Goal: Task Accomplishment & Management: Use online tool/utility

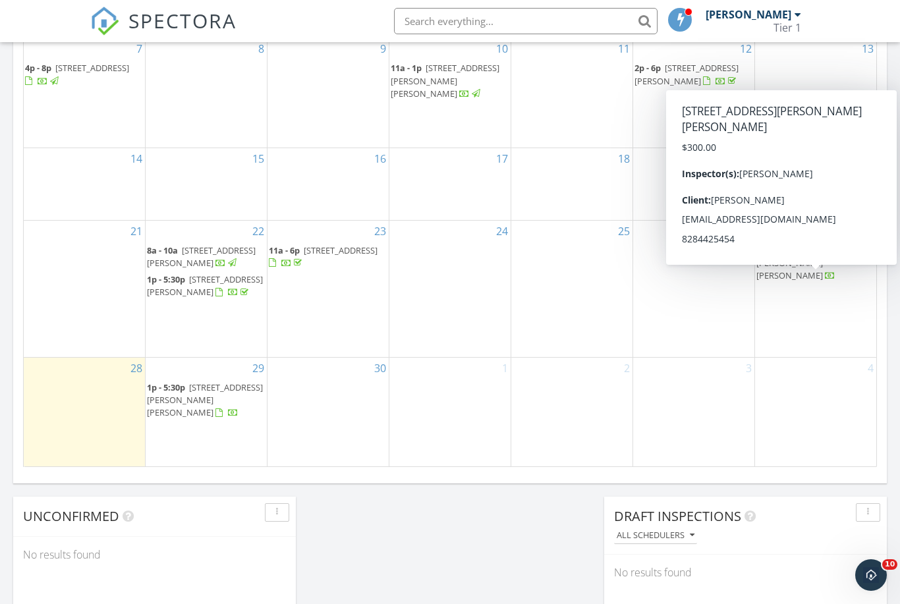
scroll to position [739, 0]
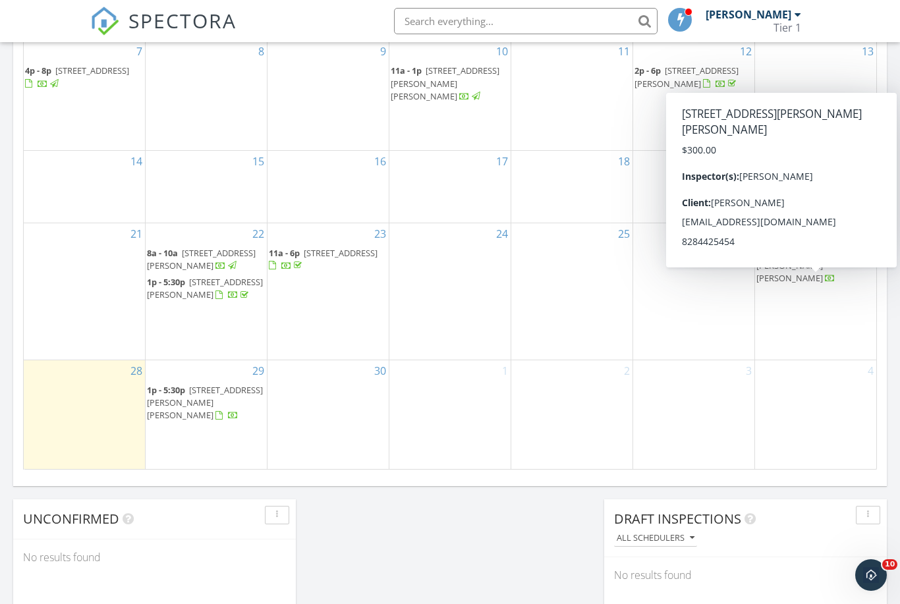
click at [808, 283] on span "[STREET_ADDRESS][PERSON_NAME][PERSON_NAME]" at bounding box center [808, 265] width 104 height 37
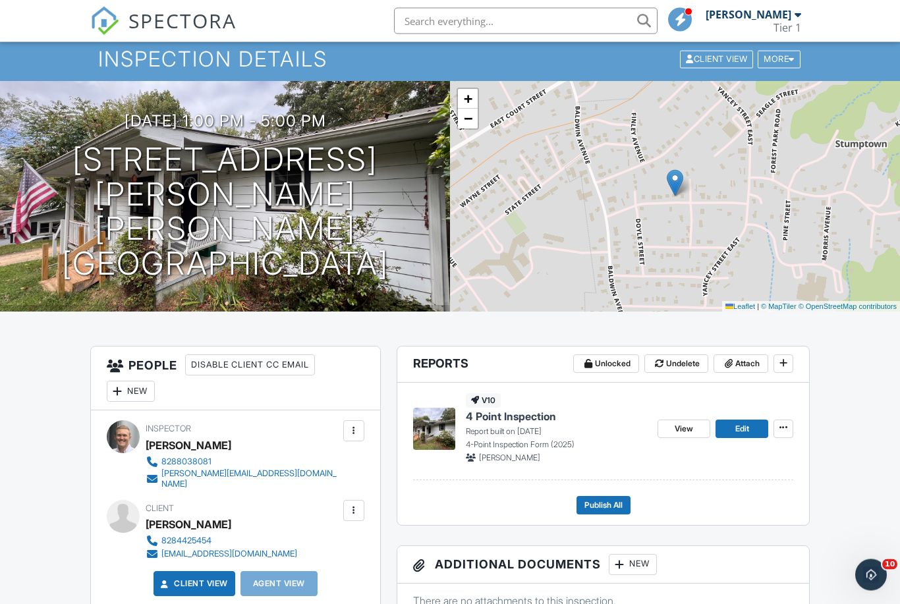
scroll to position [42, 0]
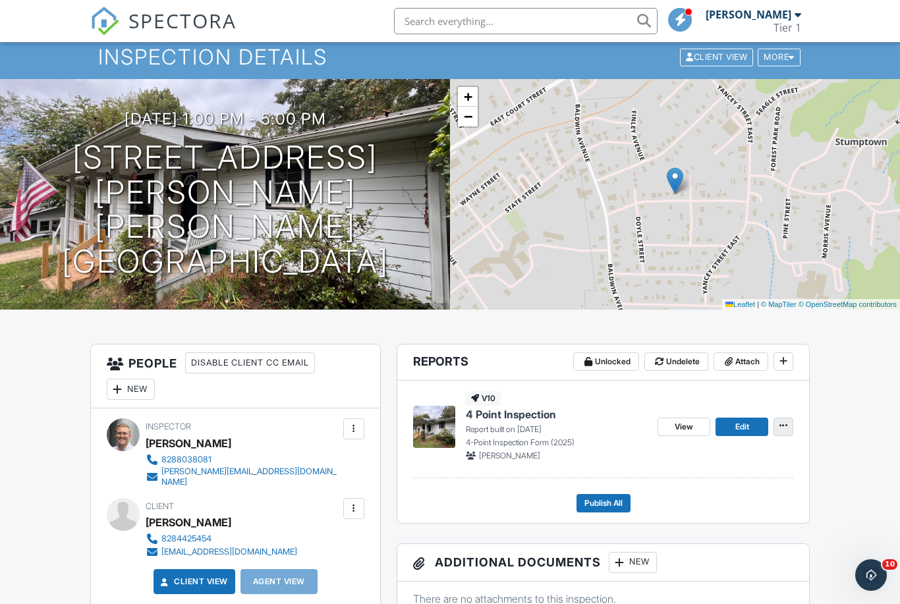
click at [783, 426] on icon at bounding box center [783, 425] width 8 height 9
click at [859, 453] on div "Quick Publish Copy Delete Report" at bounding box center [771, 492] width 258 height 103
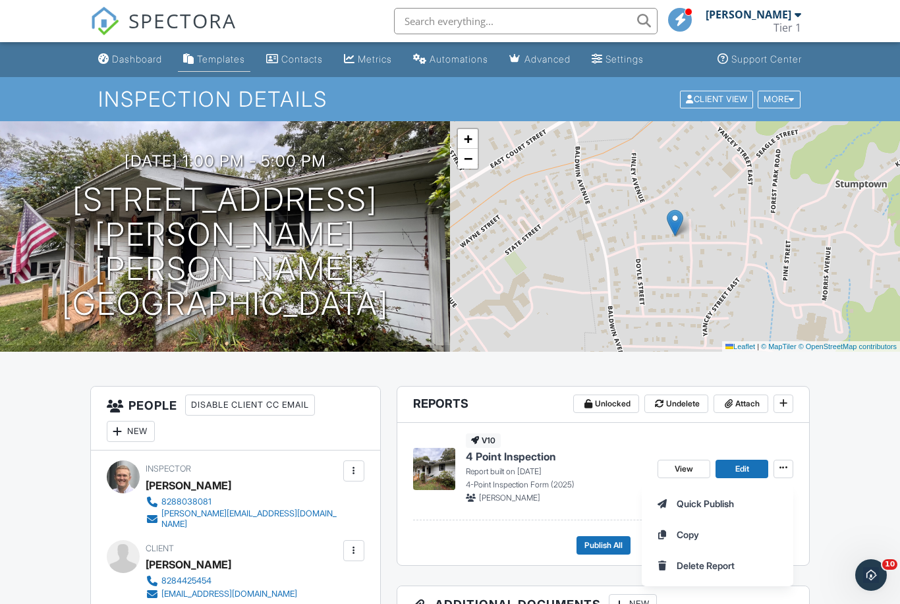
click at [216, 59] on div "Templates" at bounding box center [221, 58] width 48 height 11
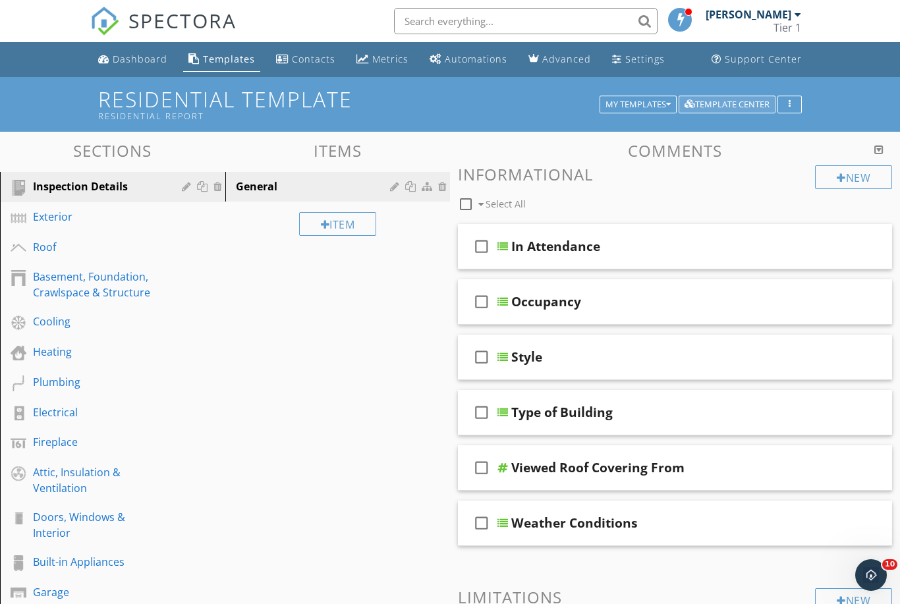
click at [748, 101] on div "Template Center" at bounding box center [727, 104] width 85 height 9
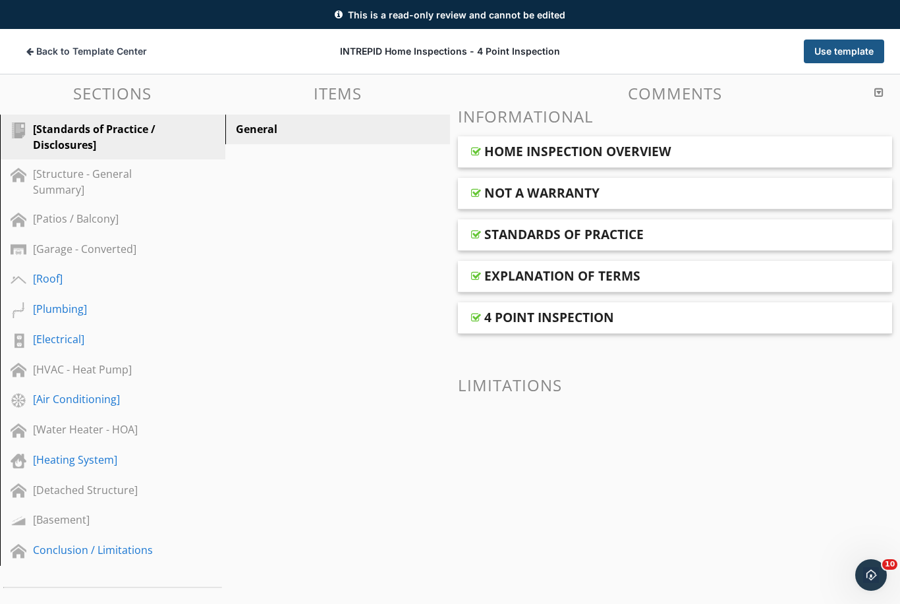
click at [845, 51] on button "Use template" at bounding box center [844, 52] width 80 height 24
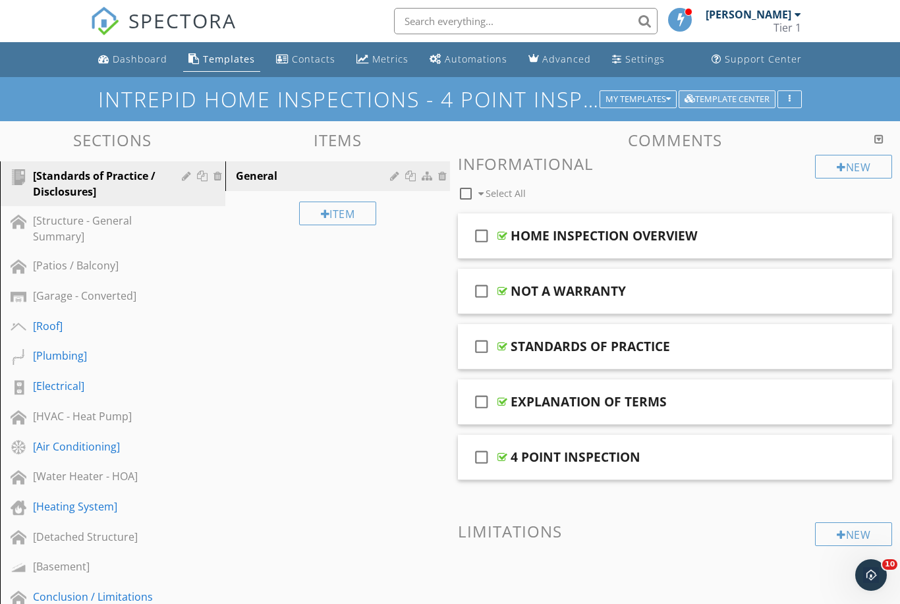
click at [739, 103] on div "Template Center" at bounding box center [727, 99] width 85 height 9
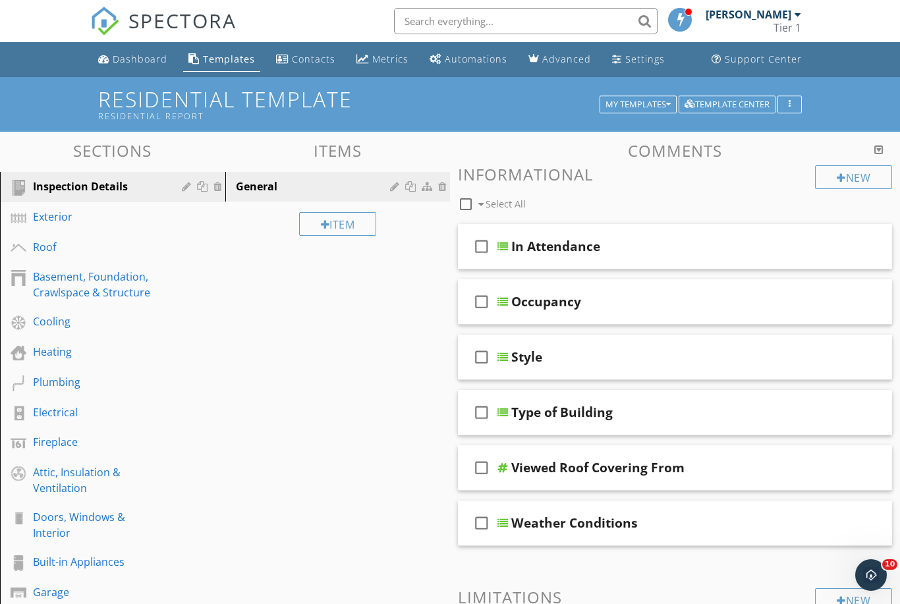
click at [221, 63] on div "Templates" at bounding box center [229, 59] width 52 height 13
click at [663, 105] on div "My Templates" at bounding box center [638, 104] width 65 height 9
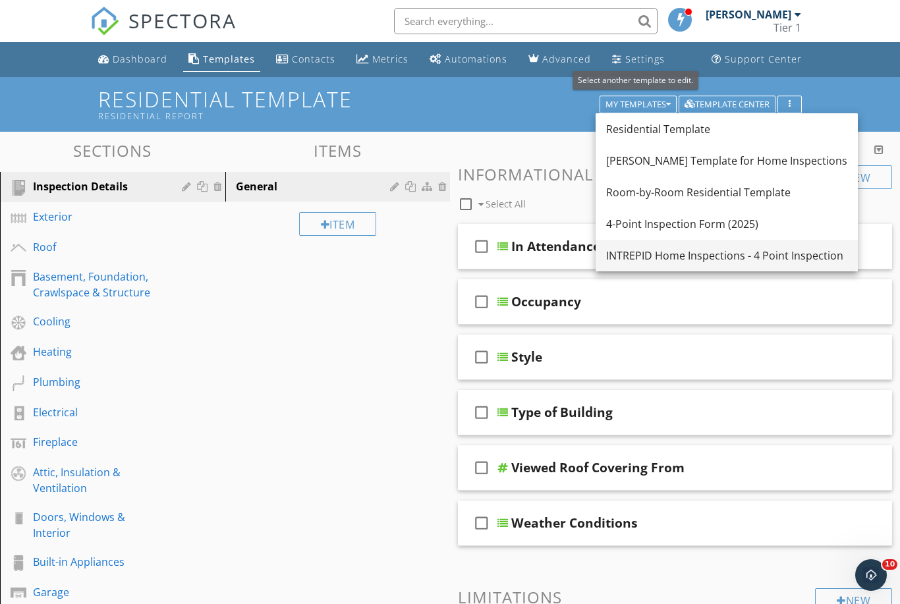
click at [750, 256] on div "INTREPID Home Inspections - 4 Point Inspection" at bounding box center [726, 256] width 241 height 16
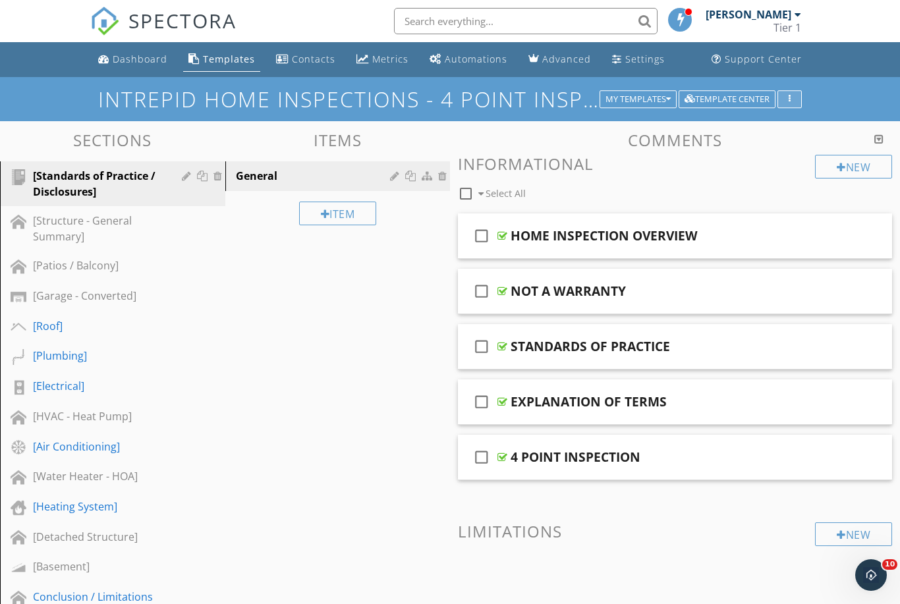
click at [787, 94] on button "button" at bounding box center [789, 99] width 24 height 18
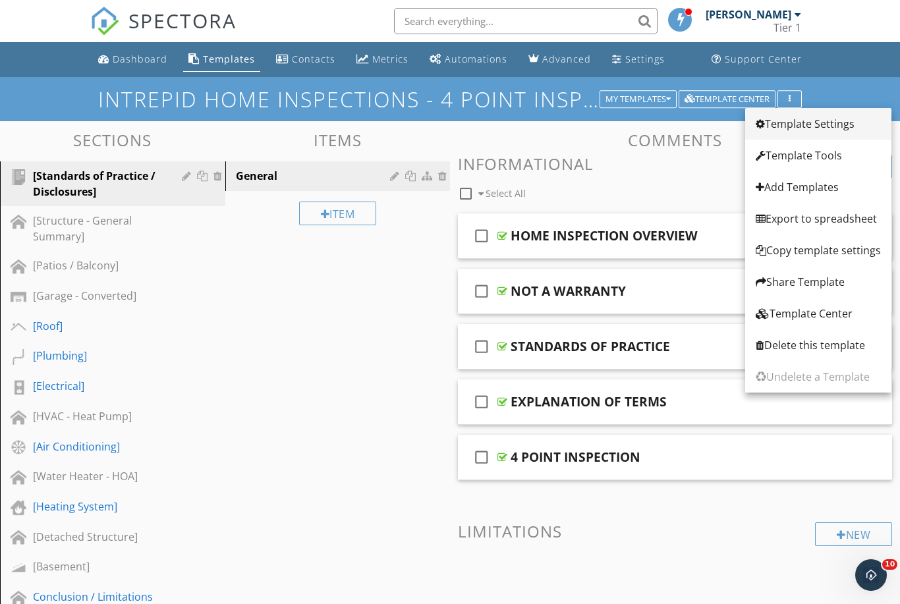
click at [827, 125] on div "Template Settings" at bounding box center [818, 124] width 125 height 16
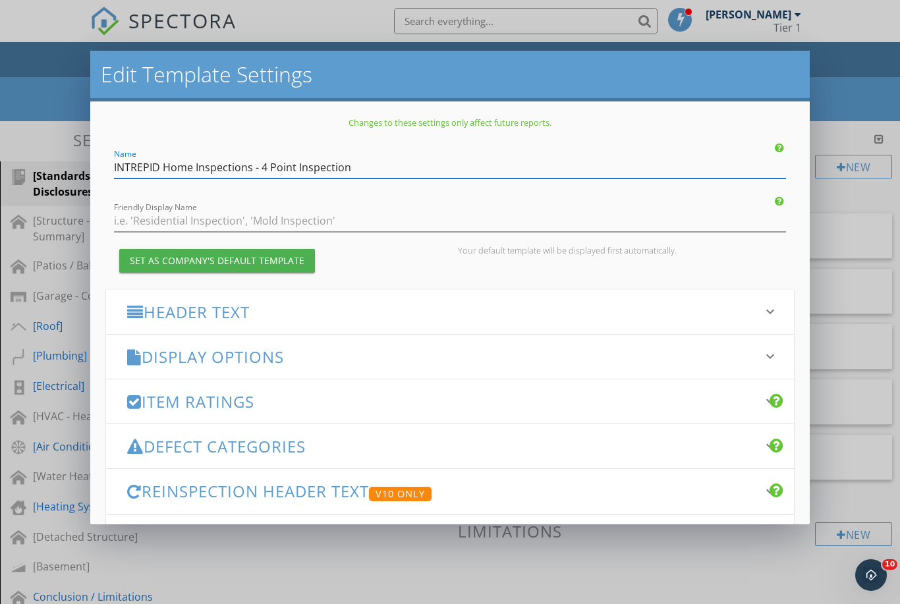
click at [257, 171] on input "INTREPID Home Inspections - 4 Point Inspection" at bounding box center [450, 168] width 673 height 22
type input "4 Point Inspection"
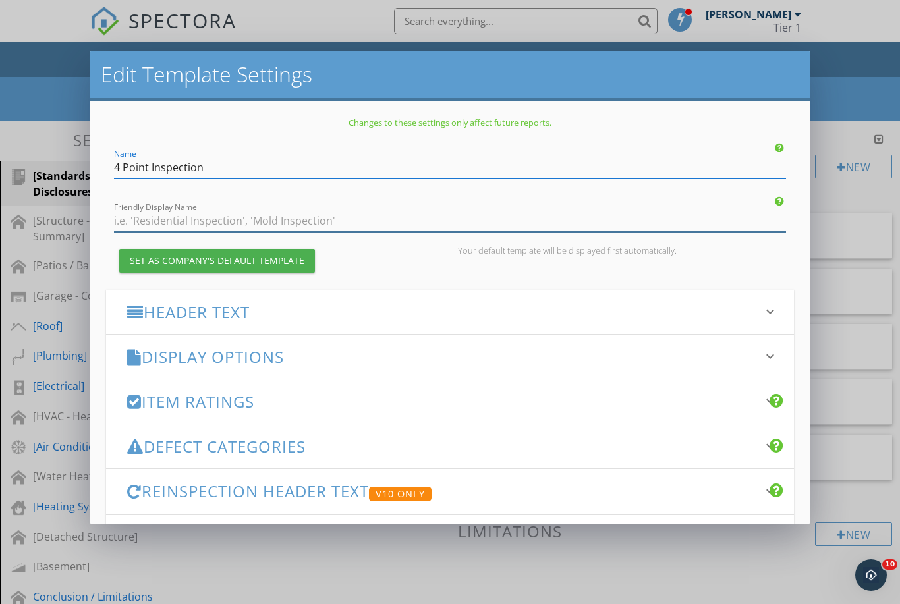
click at [225, 220] on input "Friendly Display Name" at bounding box center [450, 221] width 673 height 22
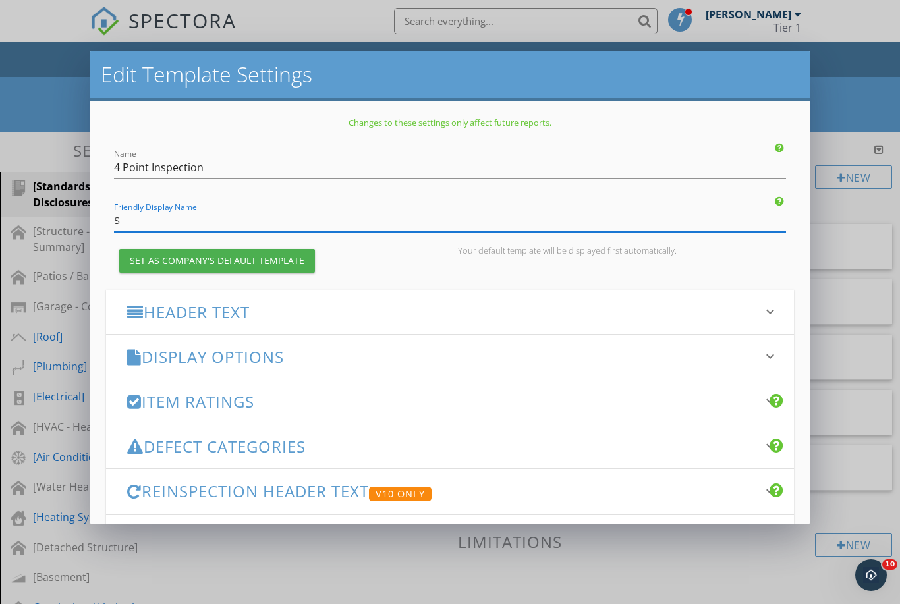
type input "$"
type input "4 Point Inspection"
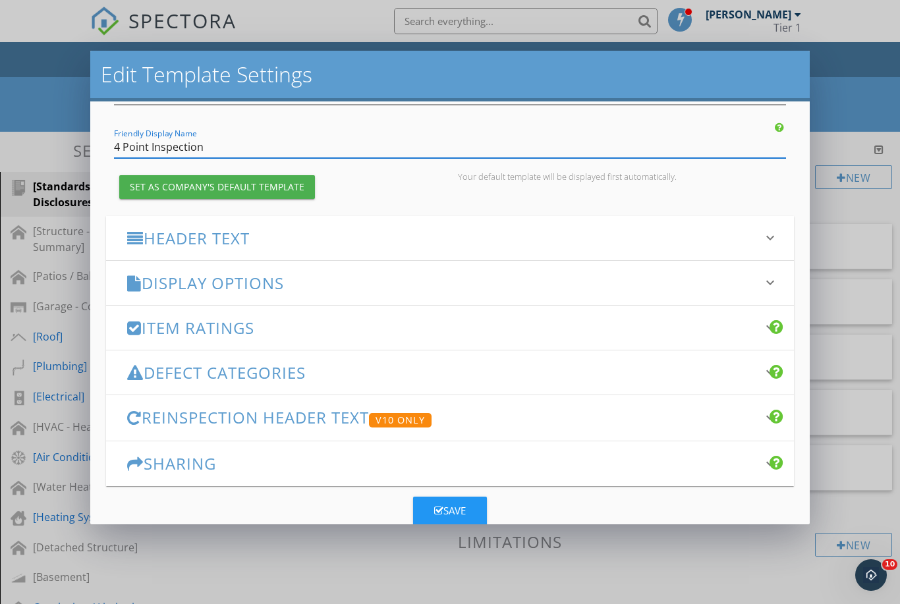
scroll to position [73, 0]
click at [453, 513] on div "Save" at bounding box center [450, 511] width 32 height 15
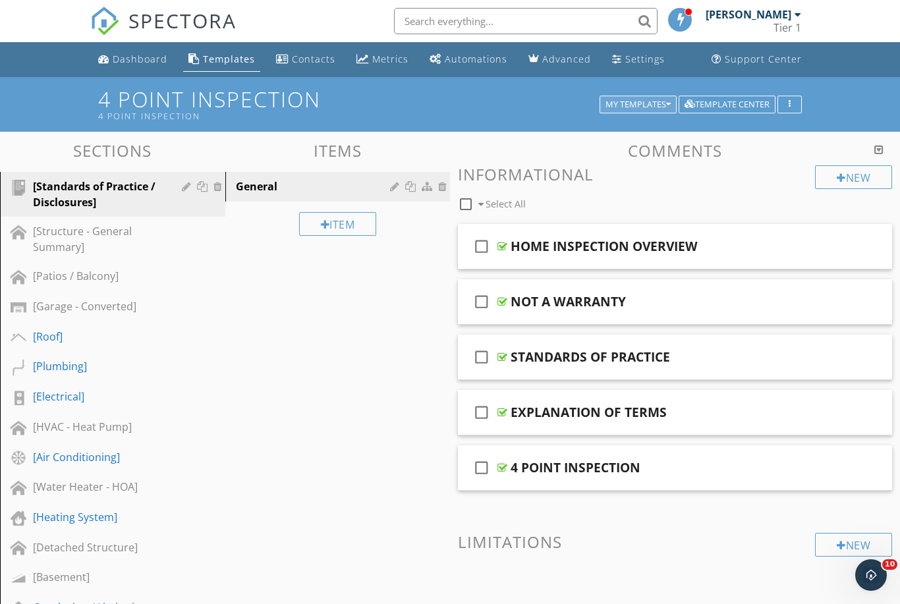
click at [667, 105] on icon "button" at bounding box center [668, 104] width 5 height 9
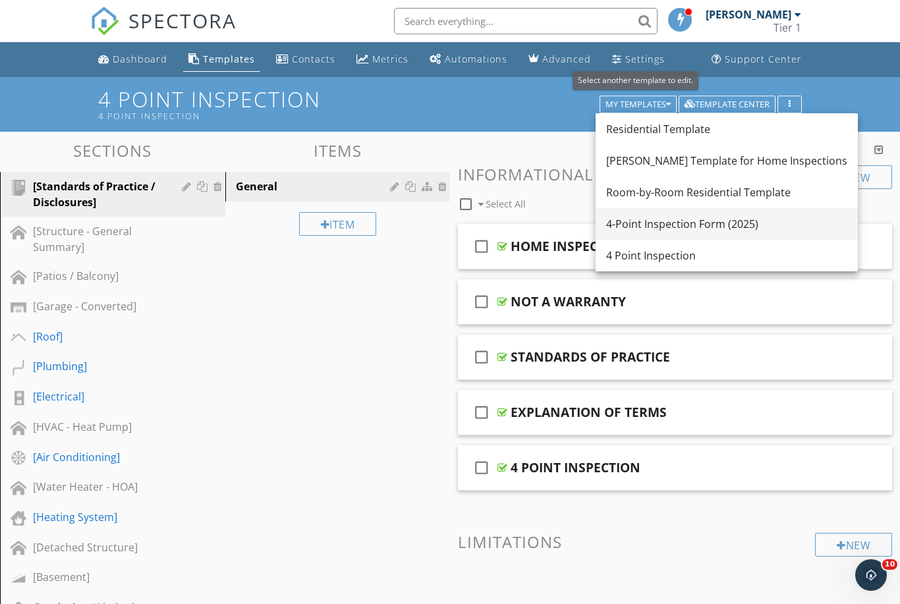
click at [737, 227] on div "4-Point Inspection Form (2025)" at bounding box center [726, 224] width 241 height 16
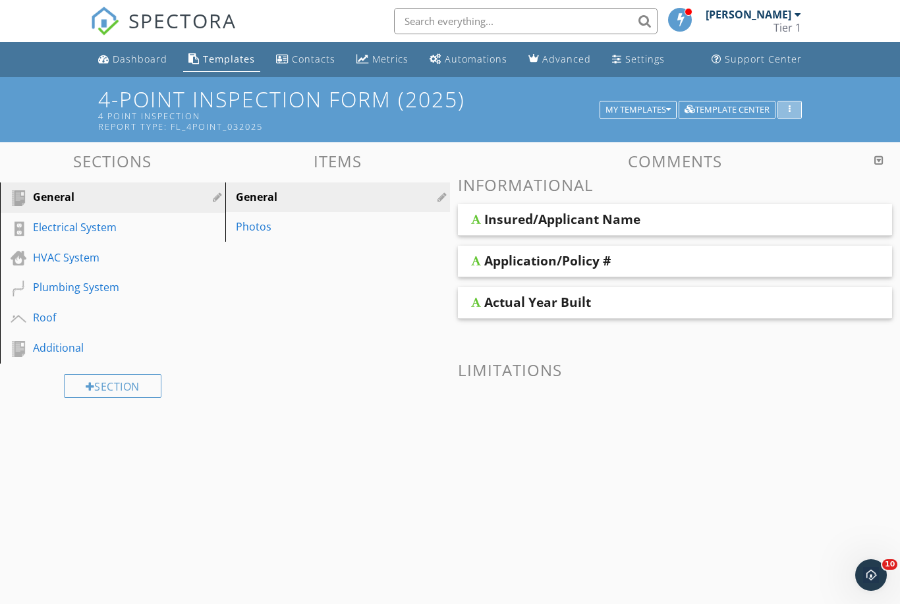
click at [783, 109] on div "button" at bounding box center [789, 109] width 13 height 9
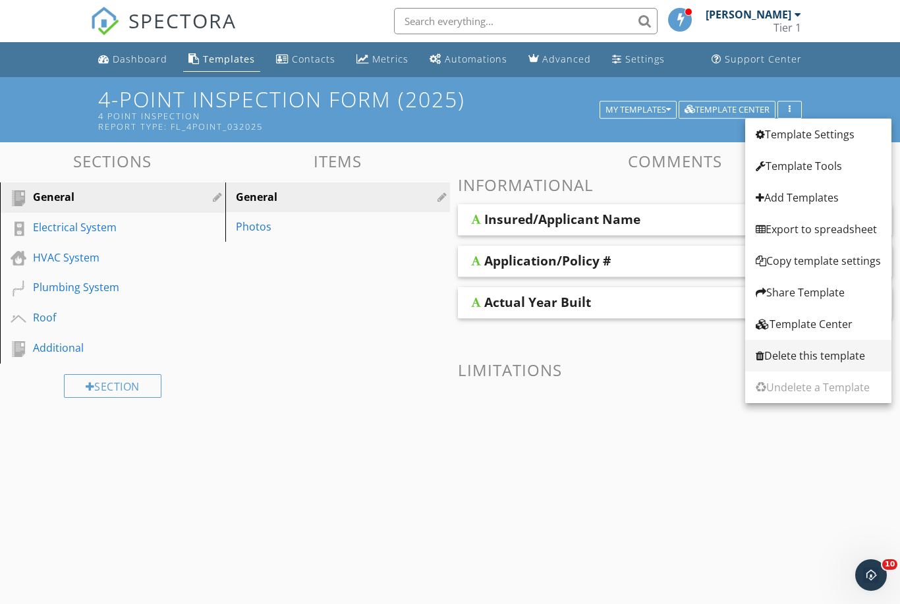
click at [846, 356] on div "Delete this template" at bounding box center [818, 356] width 125 height 16
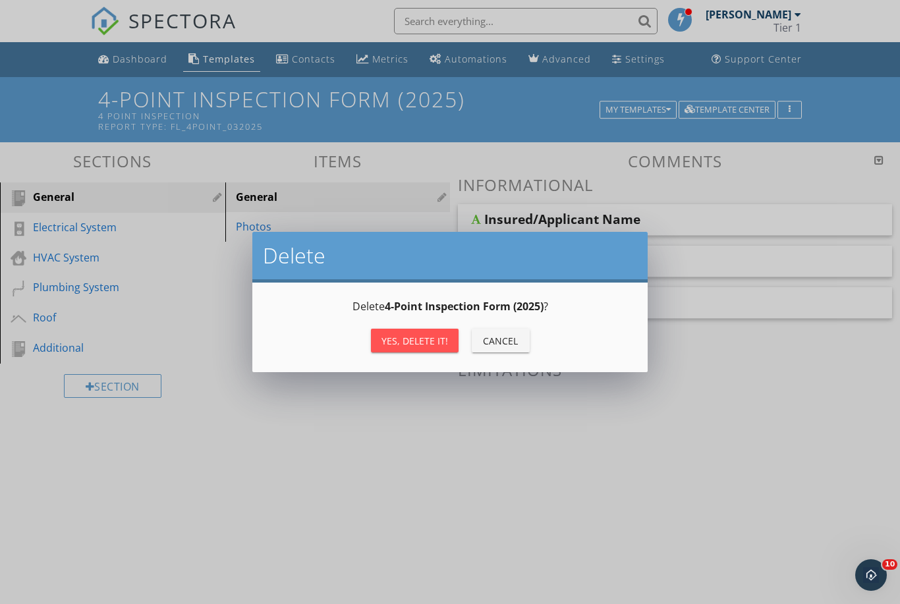
click at [421, 340] on div "Yes, Delete it!" at bounding box center [414, 341] width 67 height 14
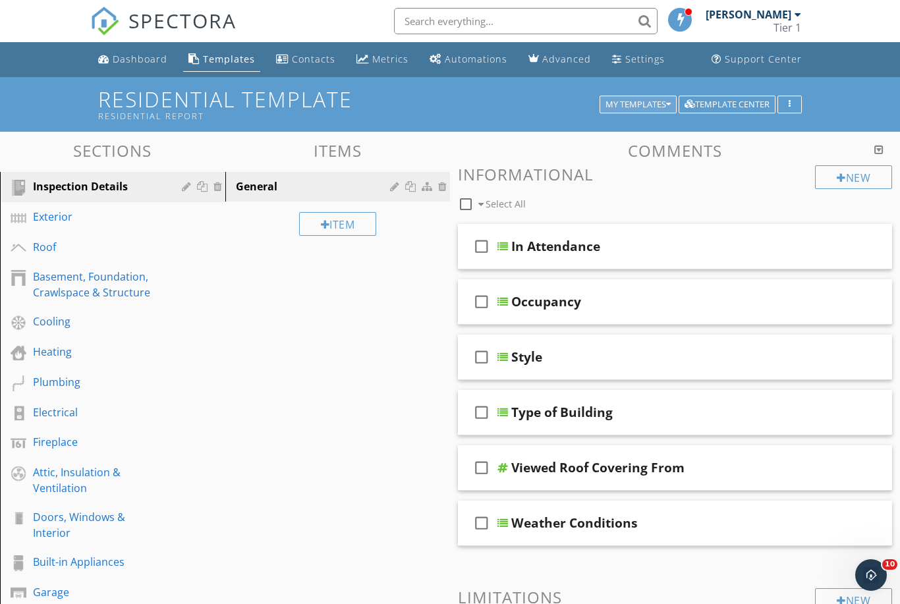
click at [662, 109] on div "My Templates" at bounding box center [638, 104] width 65 height 9
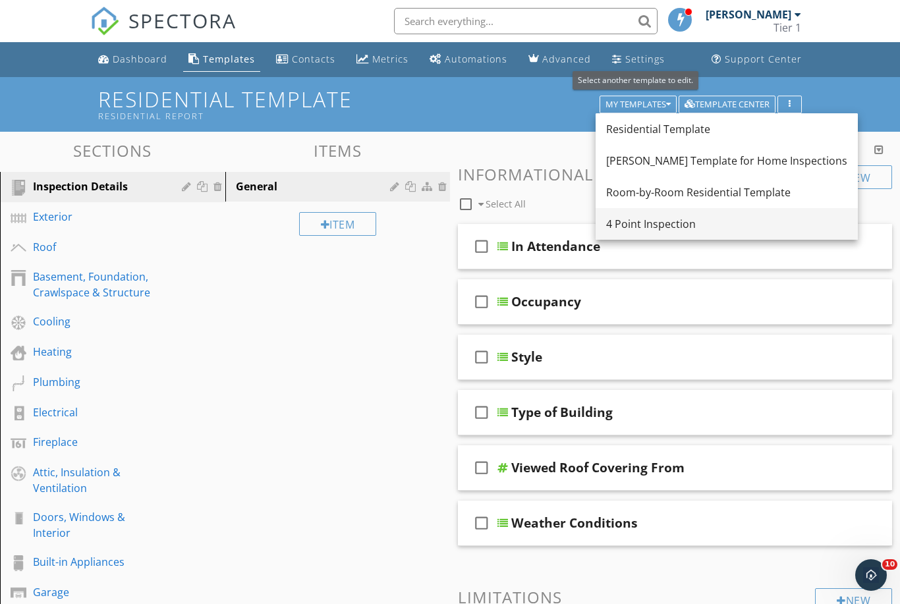
click at [672, 228] on div "4 Point Inspection" at bounding box center [726, 224] width 241 height 16
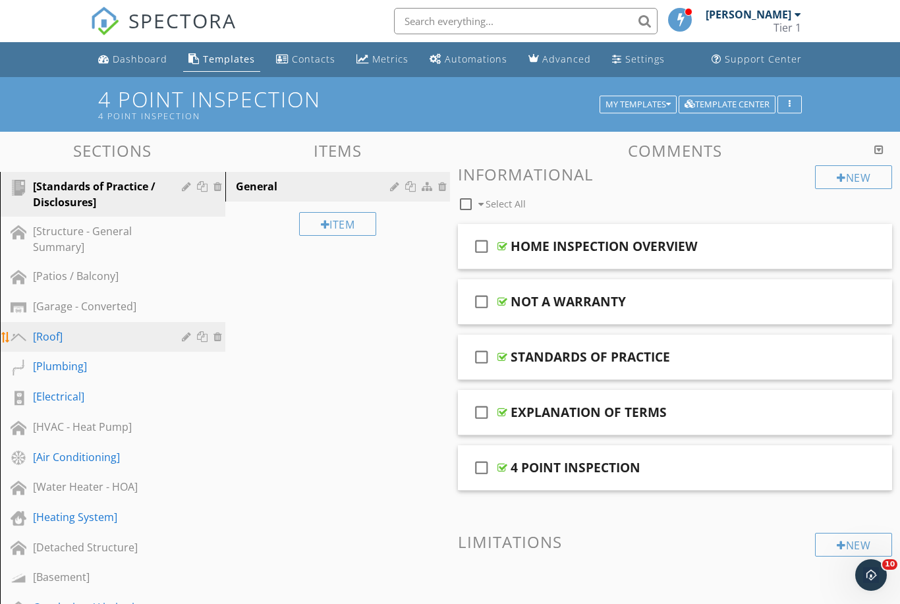
click at [51, 337] on div "[Roof]" at bounding box center [98, 337] width 130 height 16
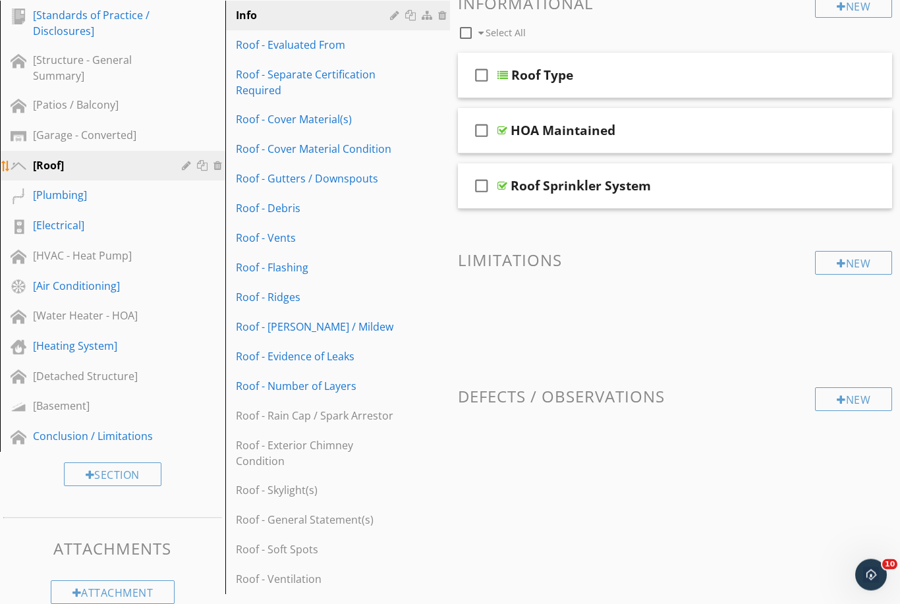
scroll to position [177, 0]
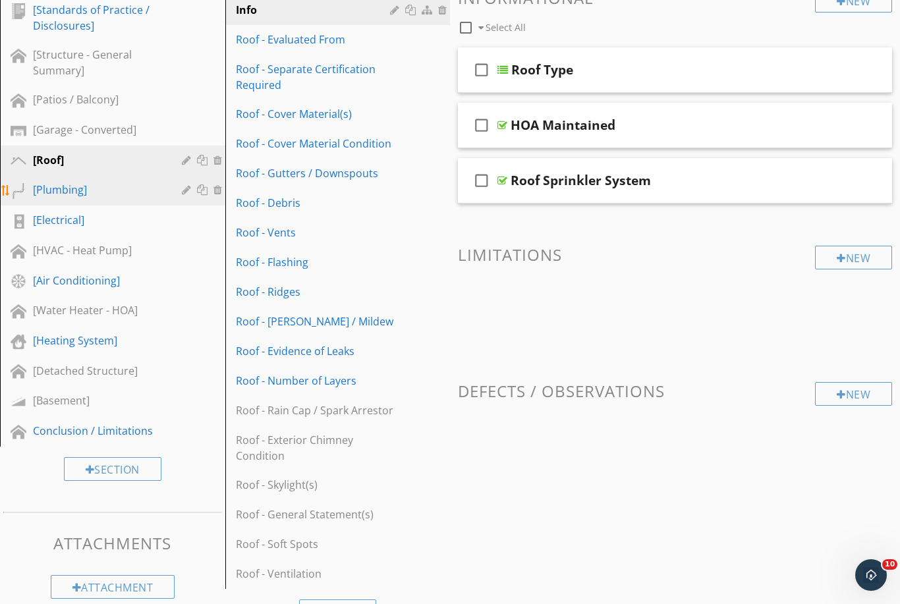
click at [66, 196] on div "[Plumbing]" at bounding box center [98, 190] width 130 height 16
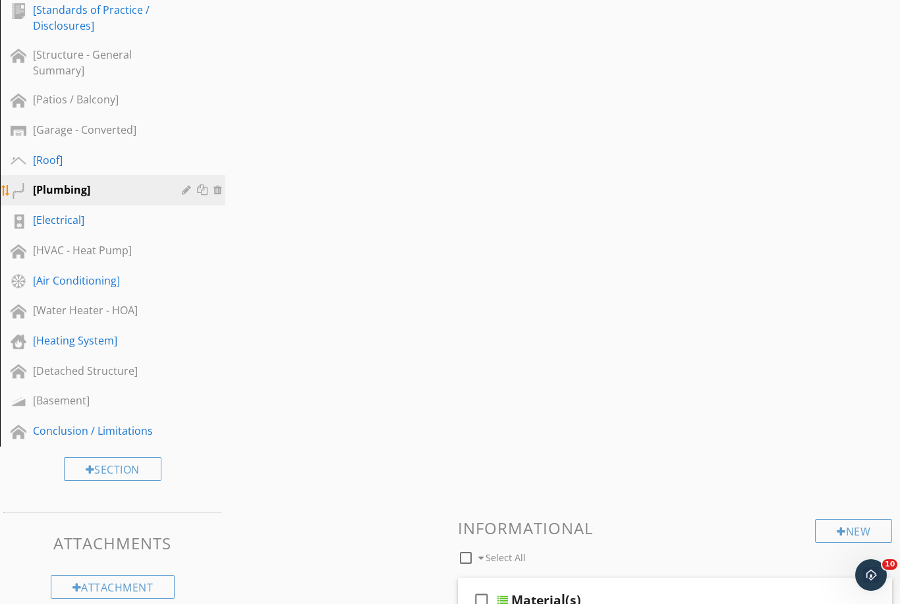
scroll to position [152, 0]
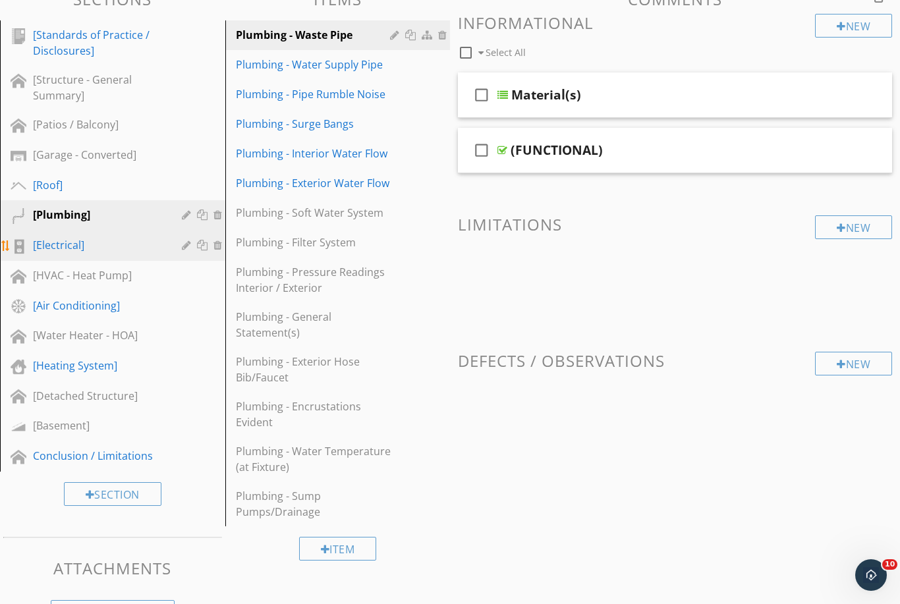
click at [72, 244] on div "[Electrical]" at bounding box center [98, 245] width 130 height 16
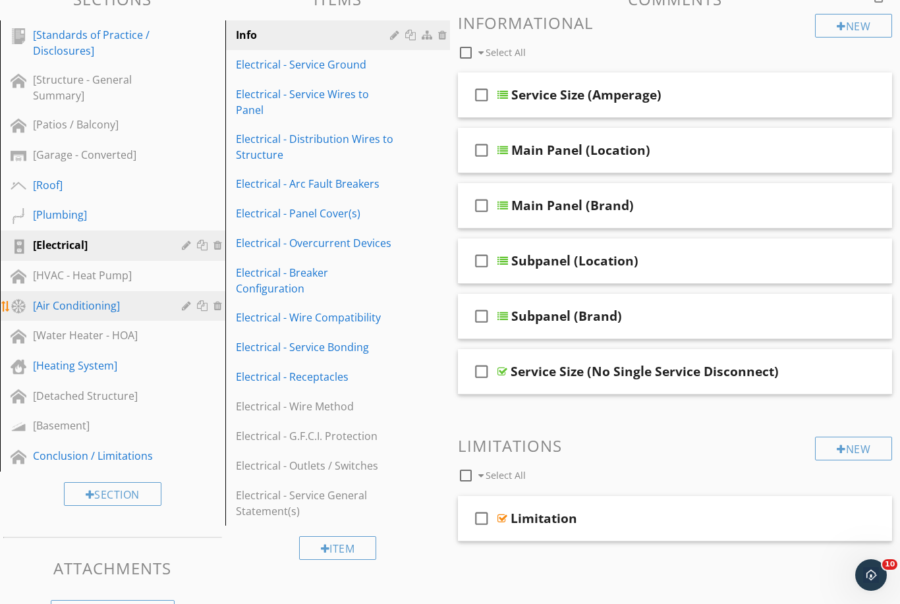
click at [90, 305] on div "[Air Conditioning]" at bounding box center [98, 306] width 130 height 16
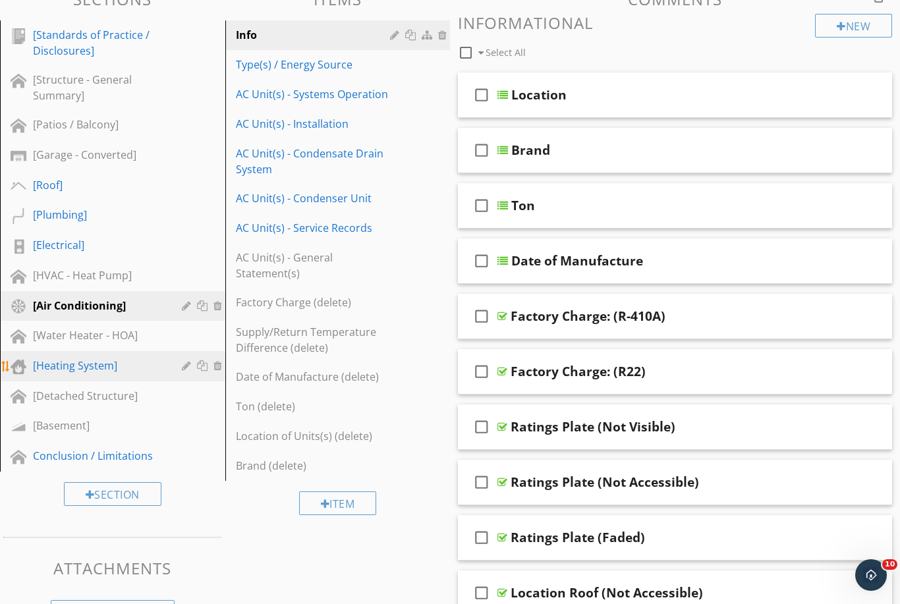
click at [78, 368] on div "[Heating System]" at bounding box center [98, 366] width 130 height 16
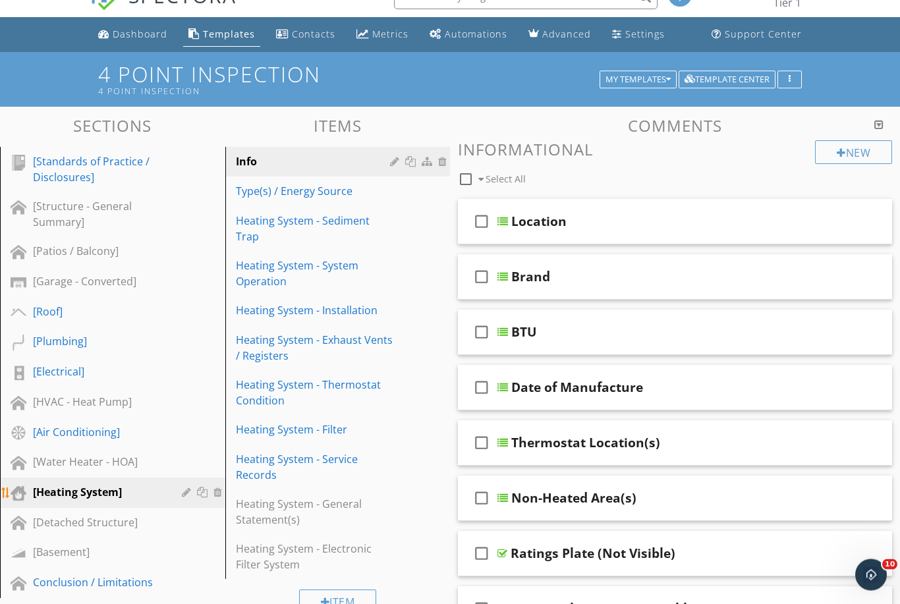
scroll to position [0, 0]
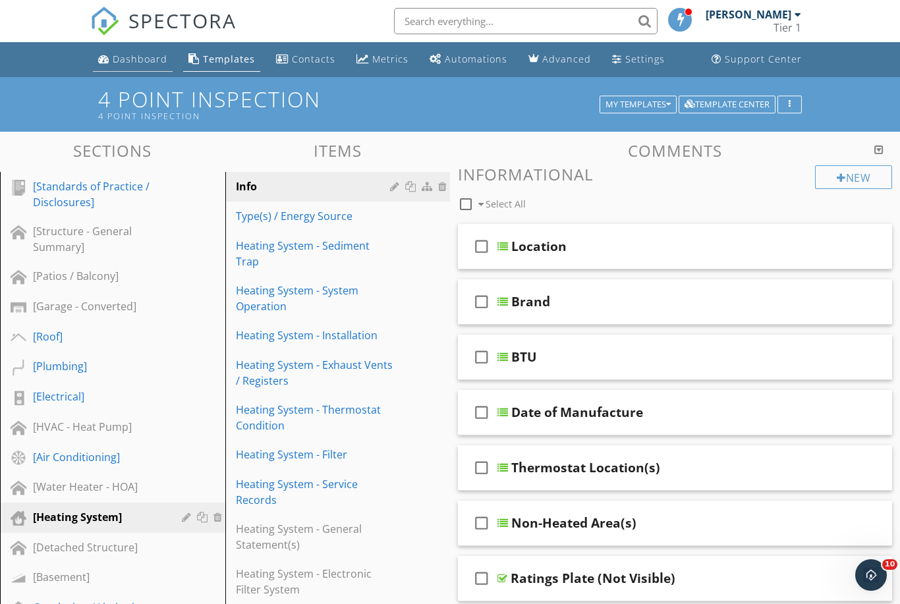
click at [130, 62] on div "Dashboard" at bounding box center [140, 59] width 55 height 13
click at [136, 64] on div "Dashboard" at bounding box center [140, 59] width 55 height 13
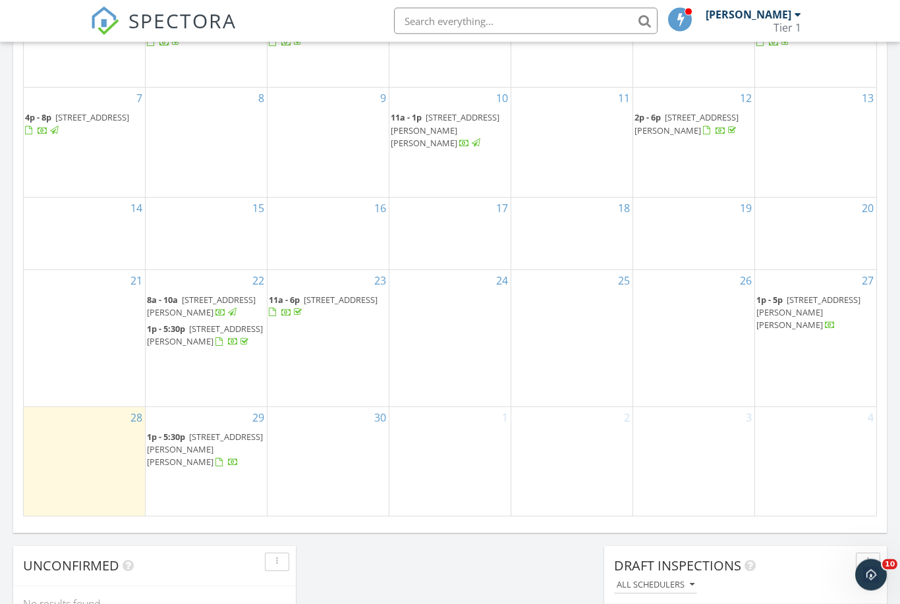
scroll to position [692, 0]
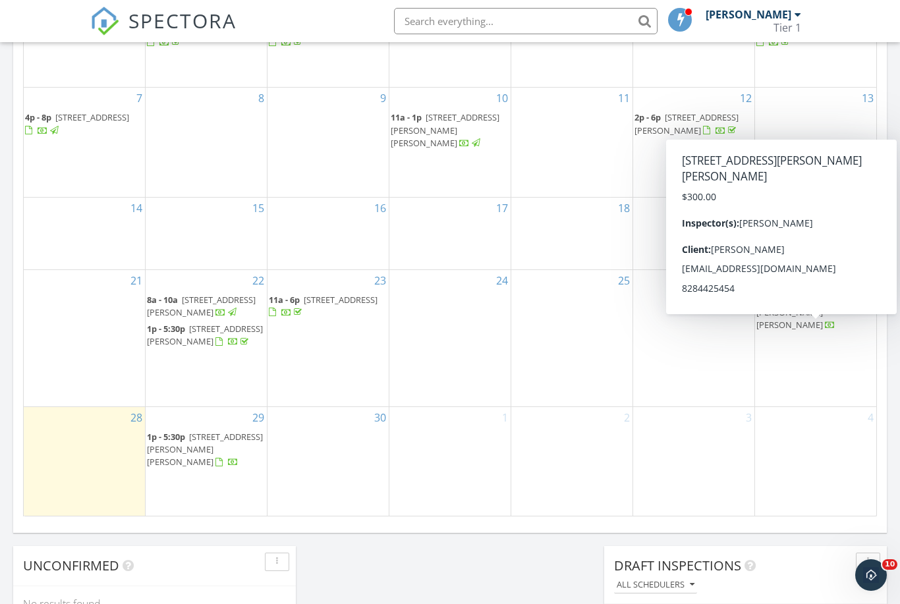
click at [826, 331] on span "103 Clark St, Marion 28752" at bounding box center [808, 312] width 104 height 37
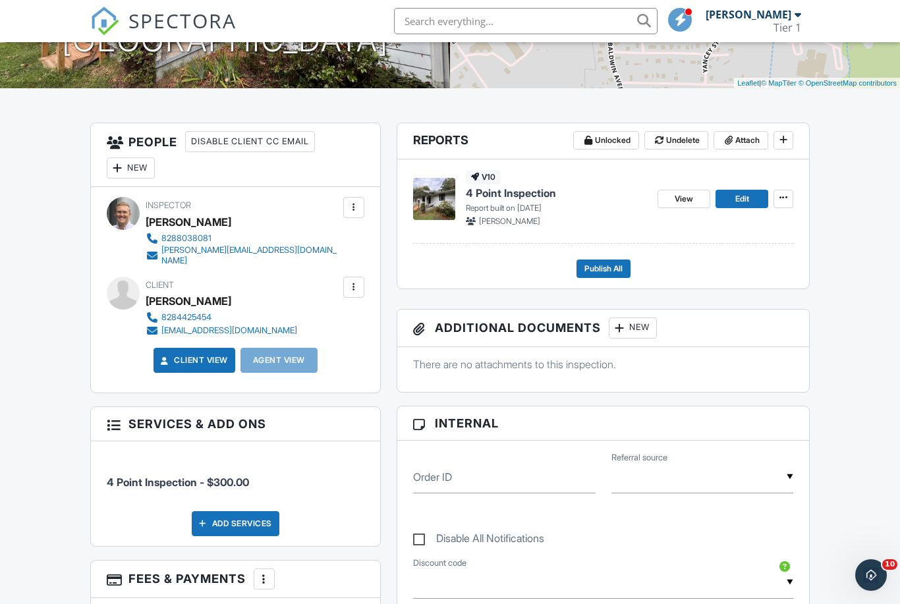
scroll to position [265, 0]
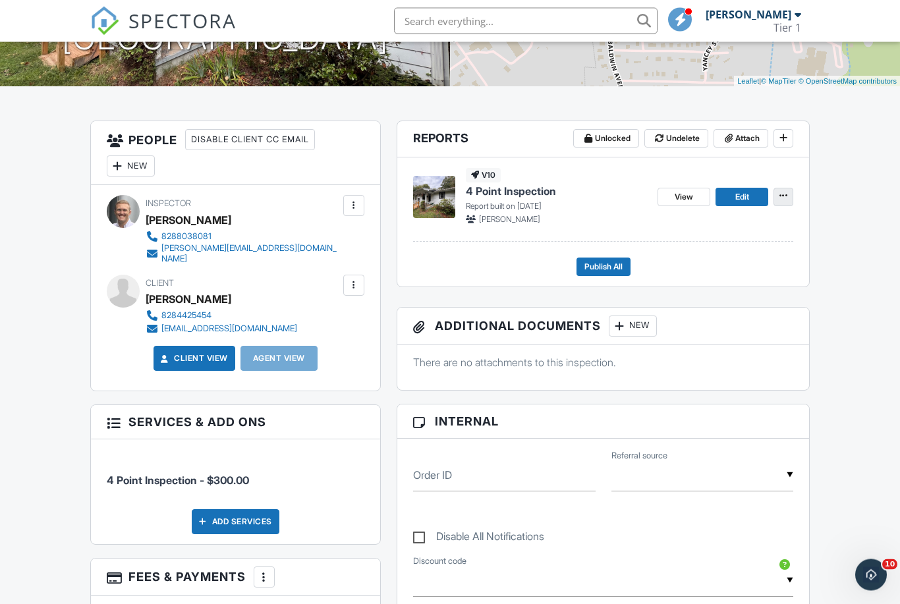
click at [775, 201] on button at bounding box center [784, 197] width 20 height 18
click at [712, 292] on span "Delete Report" at bounding box center [706, 294] width 58 height 14
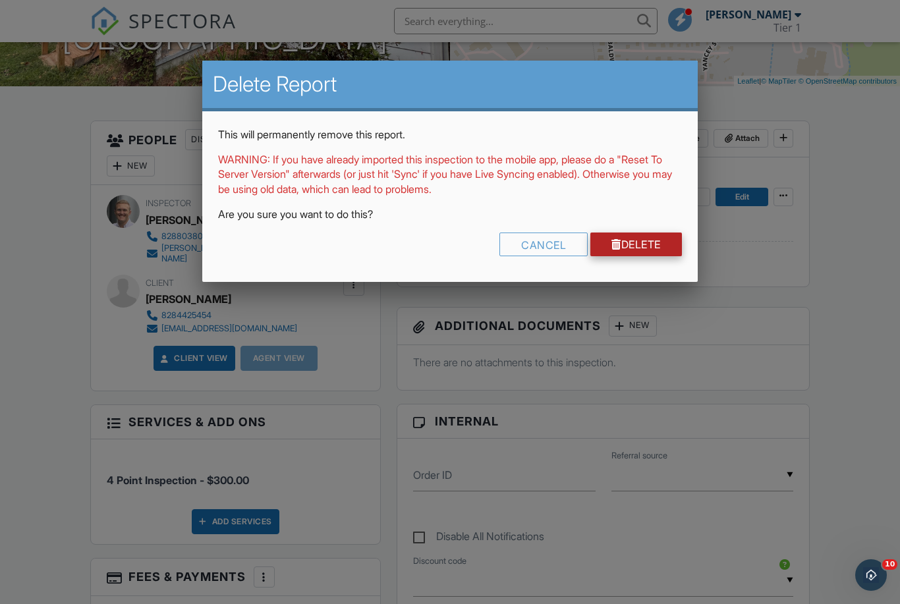
click at [653, 248] on link "Delete" at bounding box center [636, 245] width 92 height 24
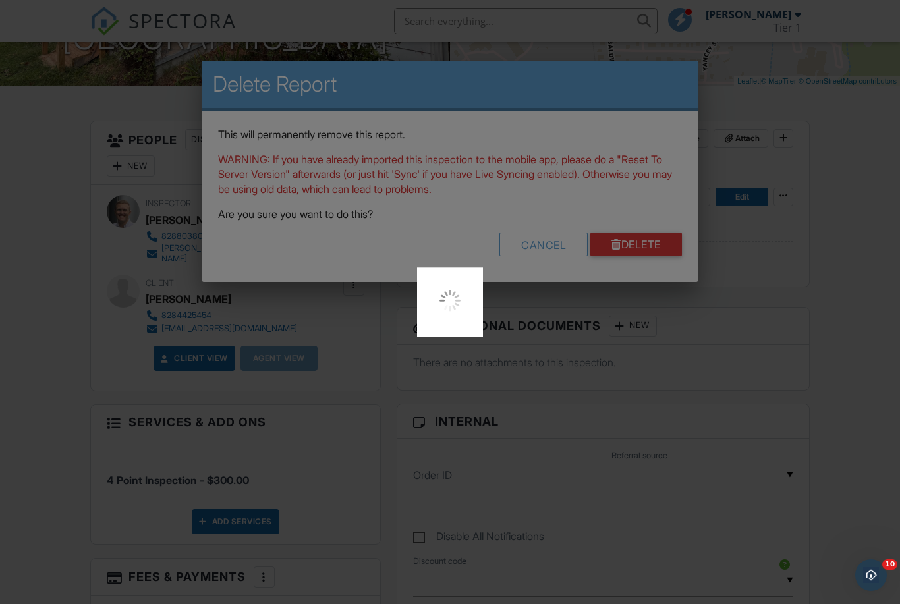
click at [656, 248] on div at bounding box center [450, 302] width 900 height 604
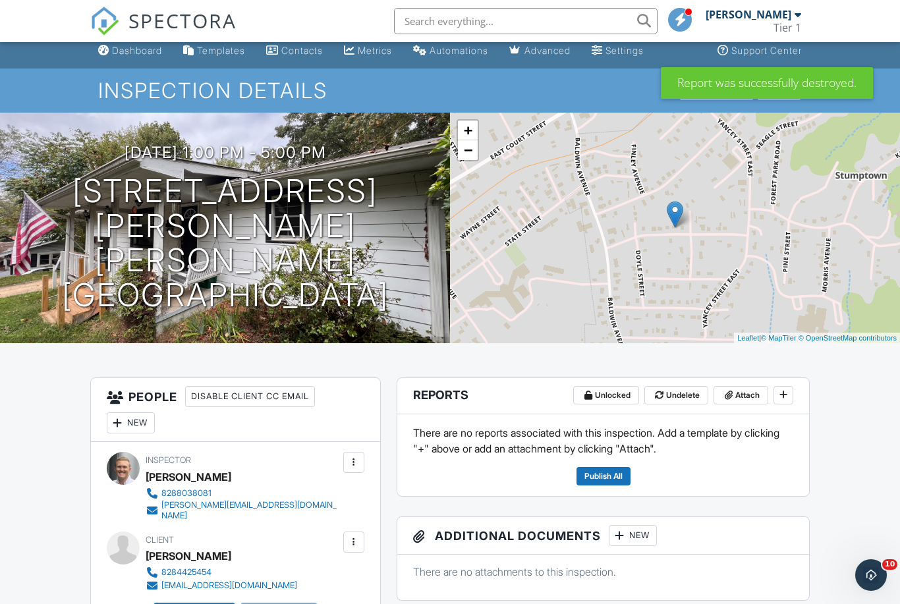
scroll to position [9, 0]
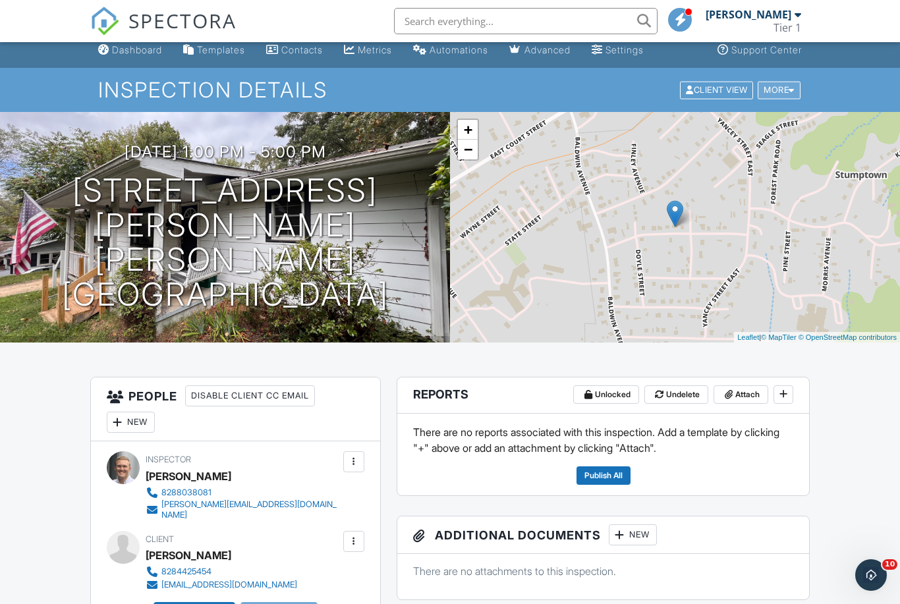
click at [786, 94] on div "More" at bounding box center [779, 90] width 43 height 18
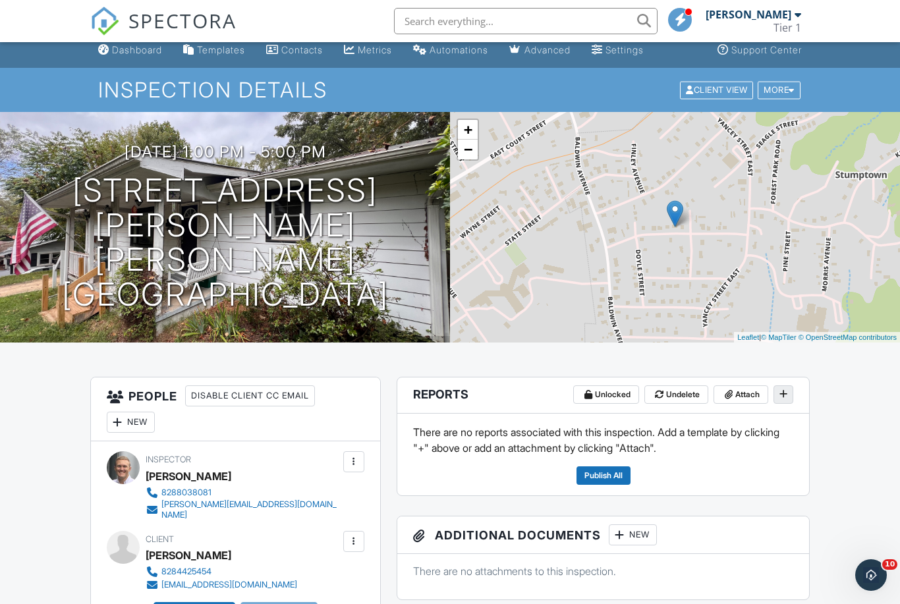
click at [781, 395] on icon at bounding box center [783, 393] width 8 height 9
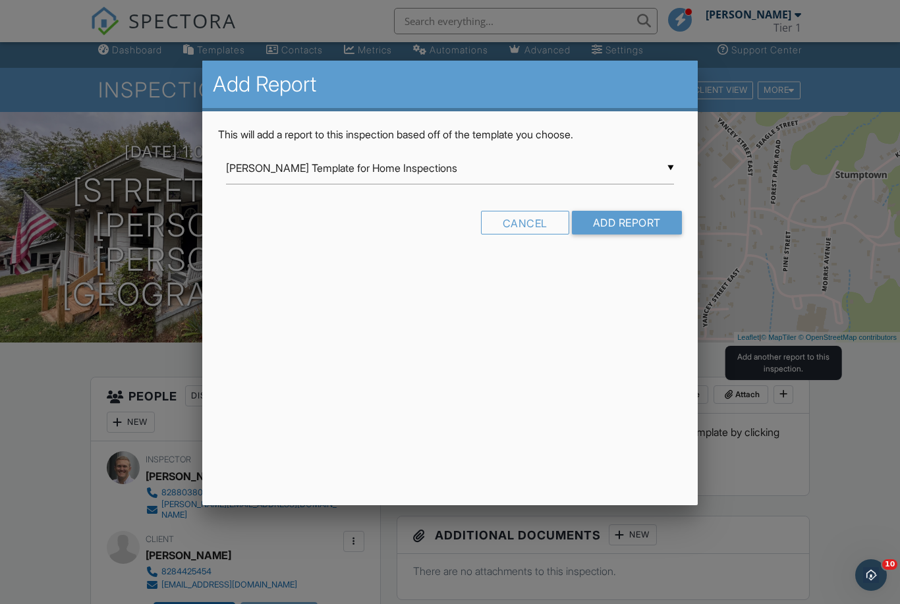
click at [668, 164] on input "[PERSON_NAME] Template for Home Inspections" at bounding box center [449, 168] width 447 height 32
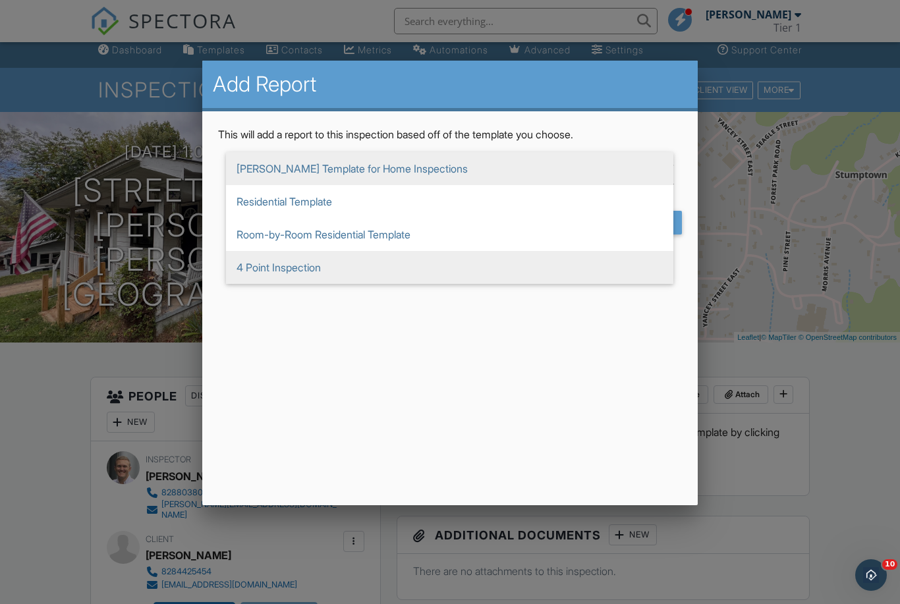
click at [294, 269] on span "4 Point Inspection" at bounding box center [449, 267] width 447 height 33
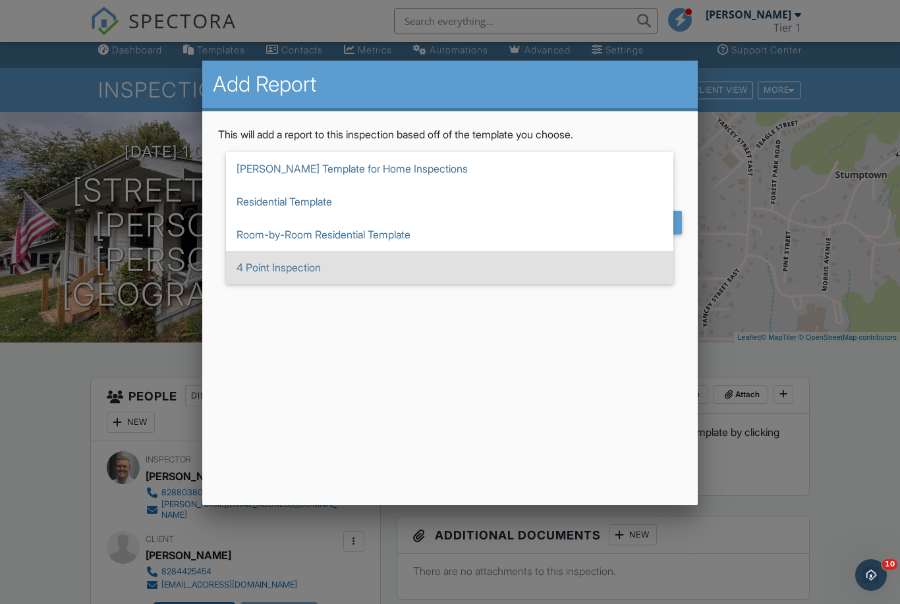
type input "4 Point Inspection"
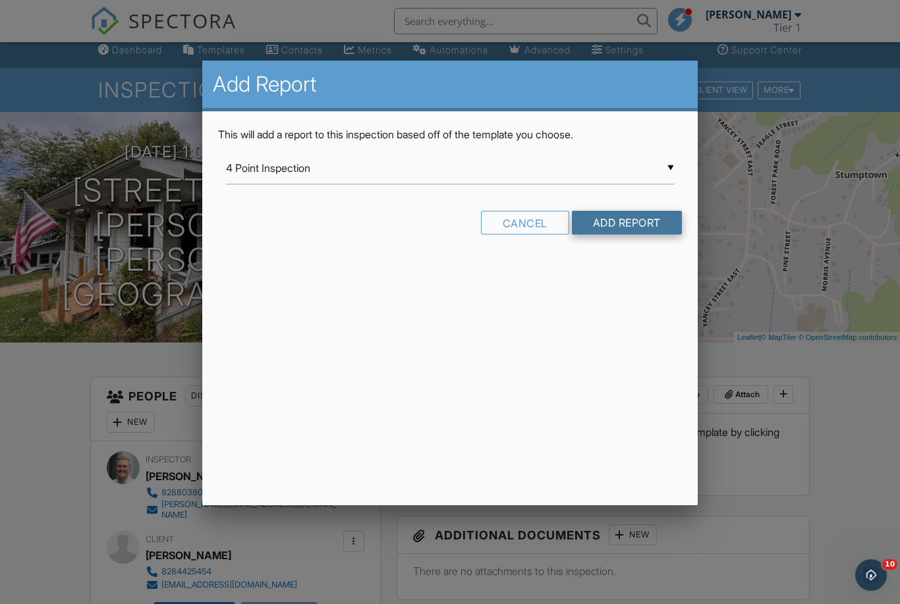
click at [630, 223] on input "Add Report" at bounding box center [627, 223] width 110 height 24
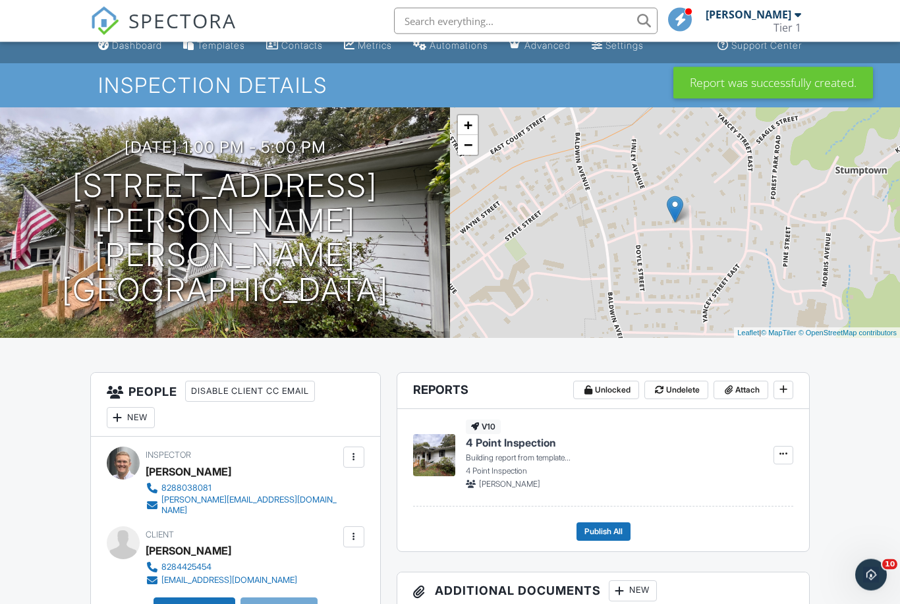
scroll to position [14, 0]
click at [779, 453] on icon at bounding box center [783, 453] width 8 height 9
click at [739, 453] on span "Edit" at bounding box center [742, 455] width 14 height 13
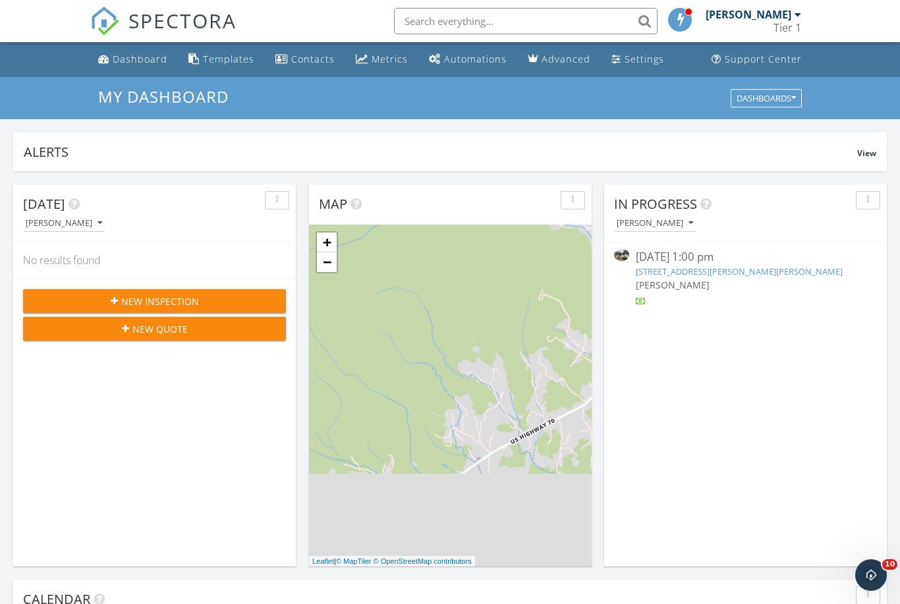
click at [707, 271] on link "[STREET_ADDRESS][PERSON_NAME][PERSON_NAME]" at bounding box center [739, 272] width 207 height 12
click at [712, 273] on link "[STREET_ADDRESS][PERSON_NAME][PERSON_NAME]" at bounding box center [739, 272] width 207 height 12
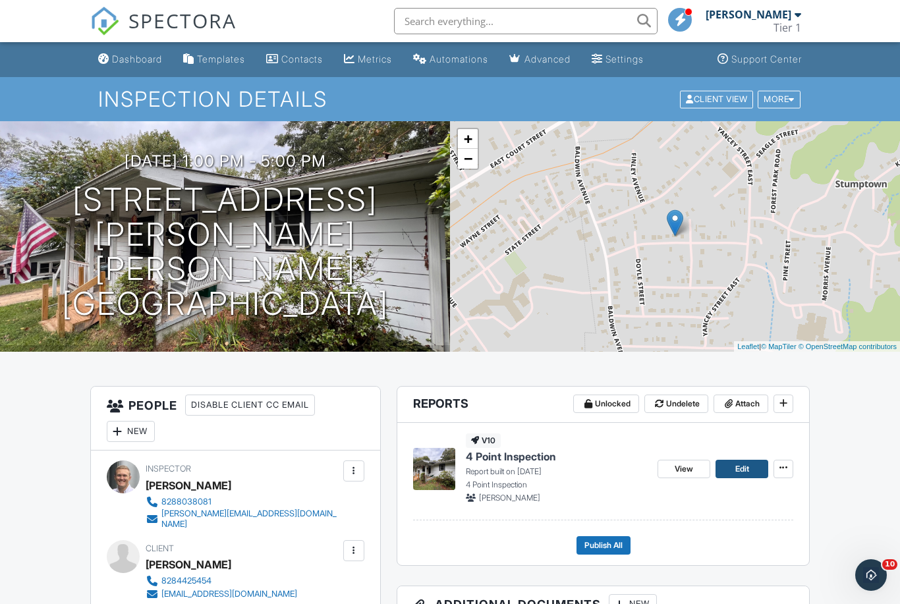
click at [745, 469] on span "Edit" at bounding box center [742, 469] width 14 height 13
